Goal: Transaction & Acquisition: Purchase product/service

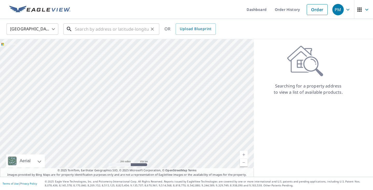
click at [87, 30] on input "text" at bounding box center [112, 29] width 74 height 15
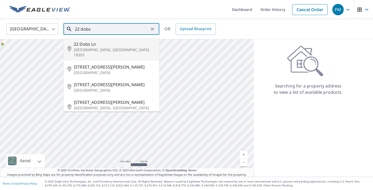
click at [89, 52] on p "[GEOGRAPHIC_DATA], [GEOGRAPHIC_DATA] 19355" at bounding box center [114, 52] width 81 height 10
type input "[STREET_ADDRESS]"
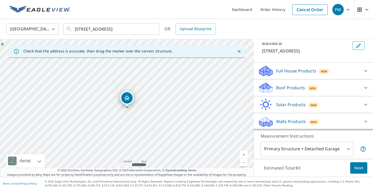
scroll to position [30, 0]
click at [299, 89] on p "Roof Products" at bounding box center [290, 87] width 29 height 6
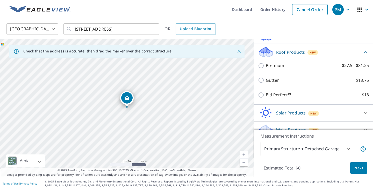
scroll to position [75, 0]
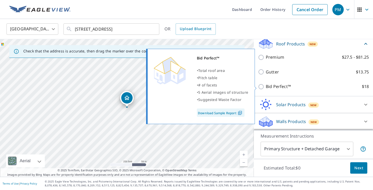
click at [285, 83] on p "Bid Perfect™" at bounding box center [278, 86] width 25 height 6
click at [266, 83] on input "Bid Perfect™ $18" at bounding box center [262, 86] width 8 height 6
checkbox input "true"
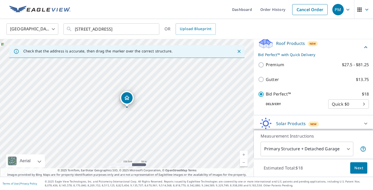
click at [358, 167] on span "Next" at bounding box center [358, 167] width 9 height 6
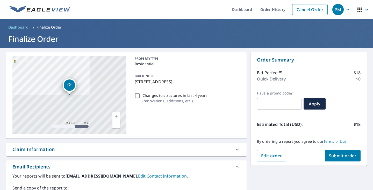
click at [348, 155] on span "Submit order" at bounding box center [343, 156] width 28 height 6
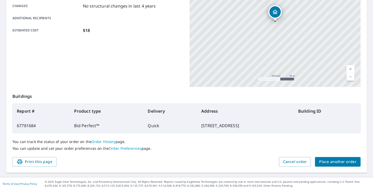
scroll to position [110, 0]
